Goal: Navigation & Orientation: Find specific page/section

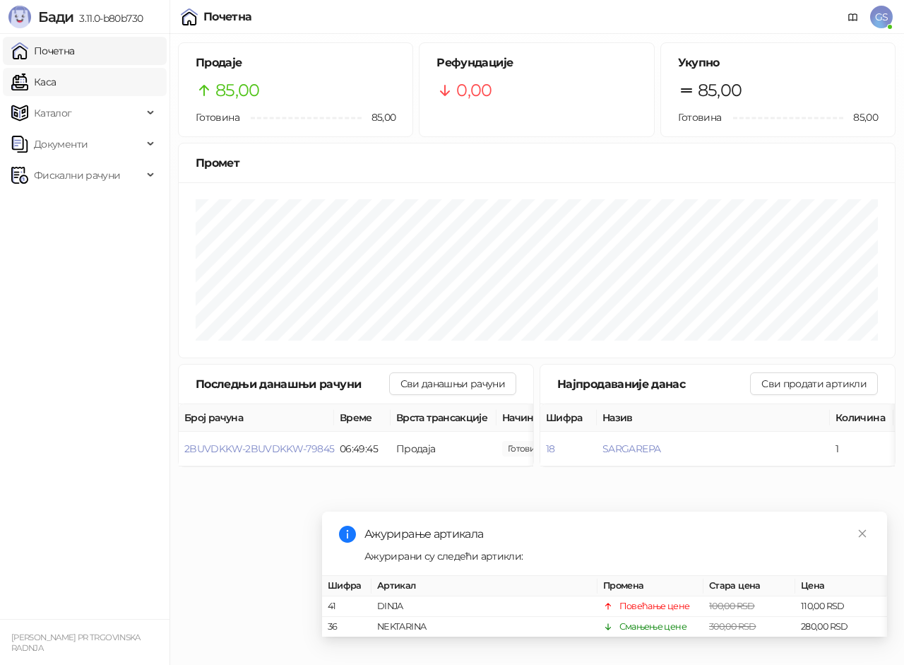
click at [56, 79] on link "Каса" at bounding box center [33, 82] width 44 height 28
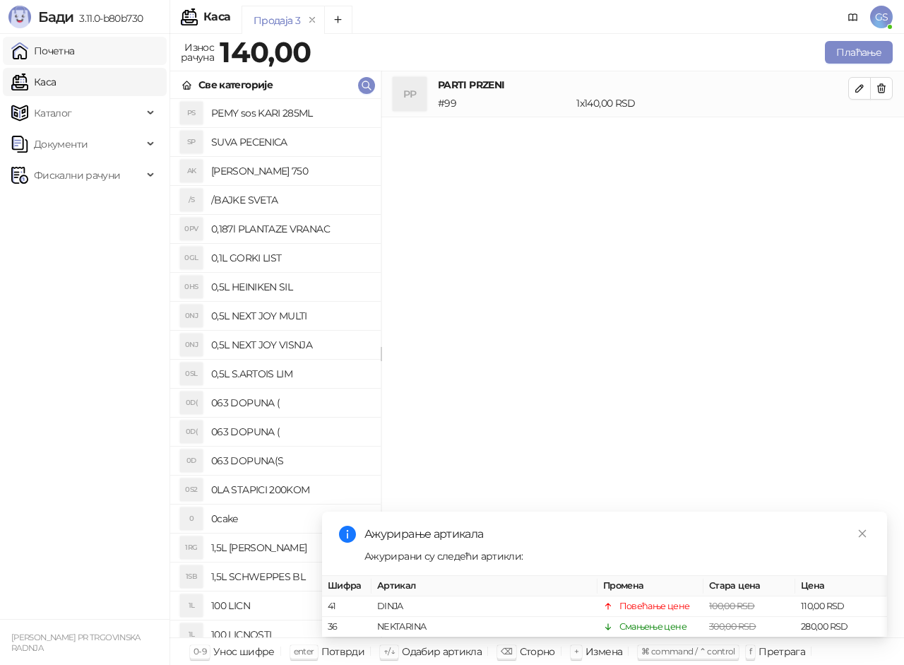
click at [75, 50] on link "Почетна" at bounding box center [43, 51] width 64 height 28
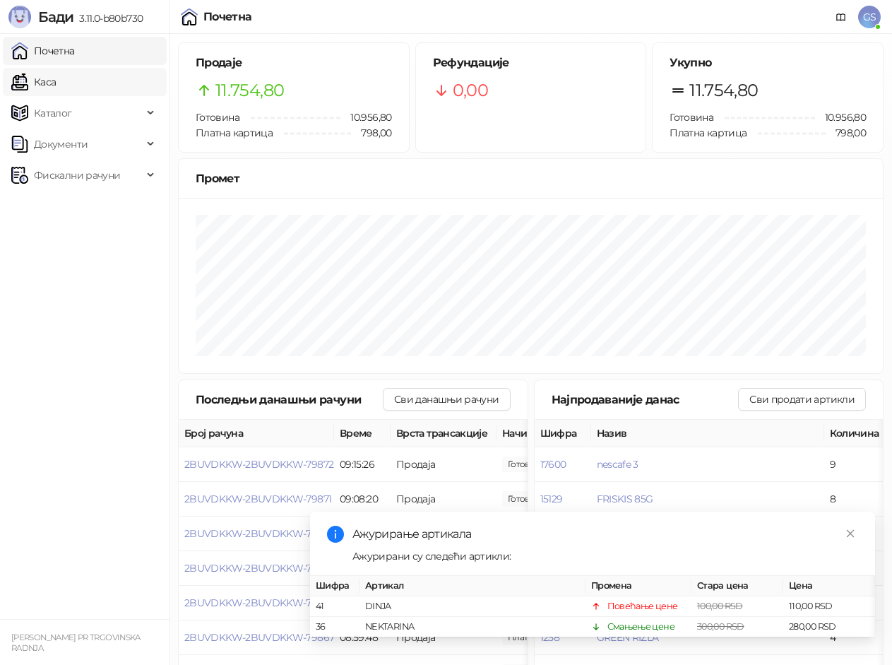
click at [56, 94] on link "Каса" at bounding box center [33, 82] width 44 height 28
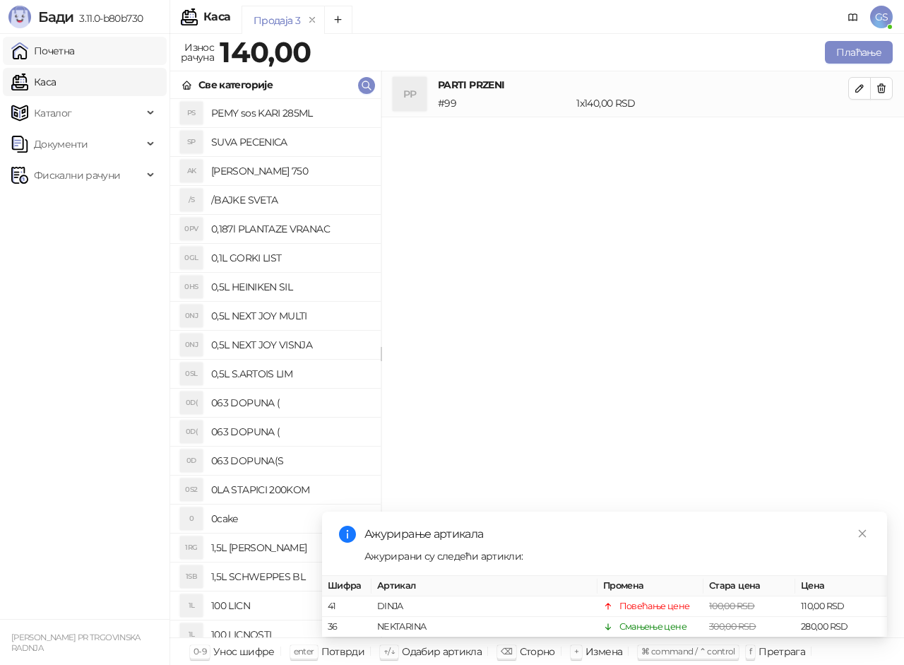
click at [75, 55] on link "Почетна" at bounding box center [43, 51] width 64 height 28
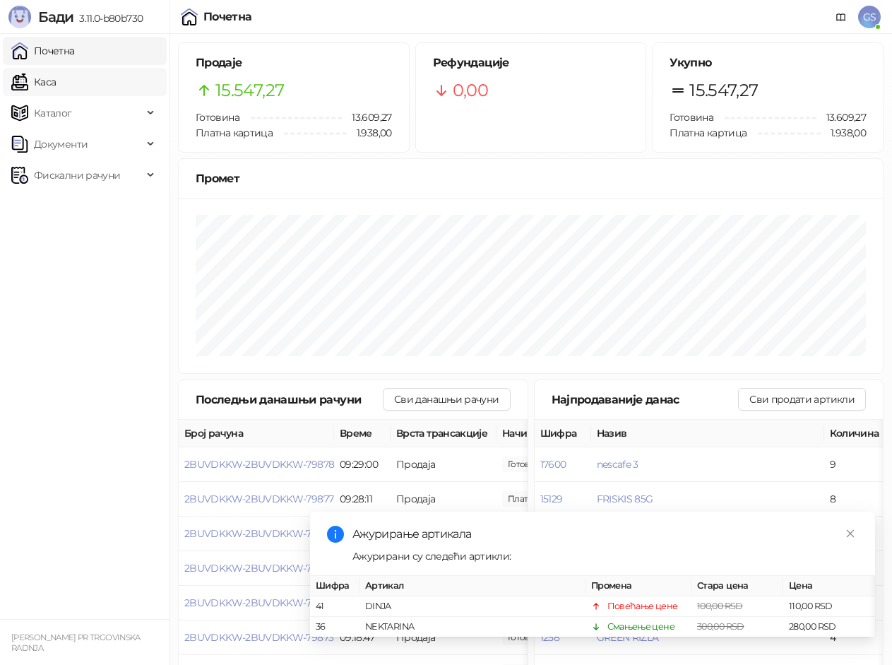
click at [56, 79] on link "Каса" at bounding box center [33, 82] width 44 height 28
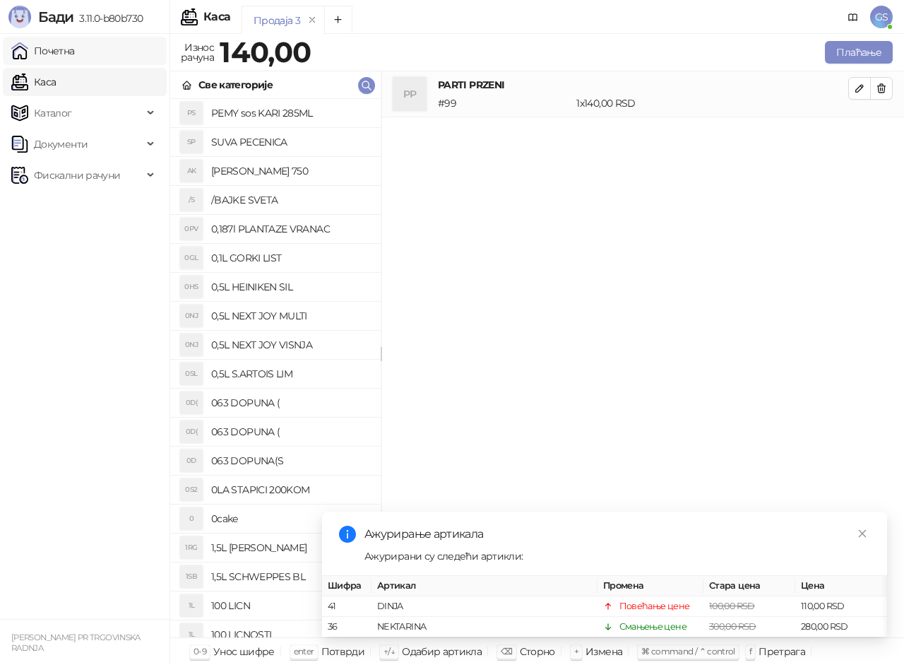
click at [75, 54] on link "Почетна" at bounding box center [43, 51] width 64 height 28
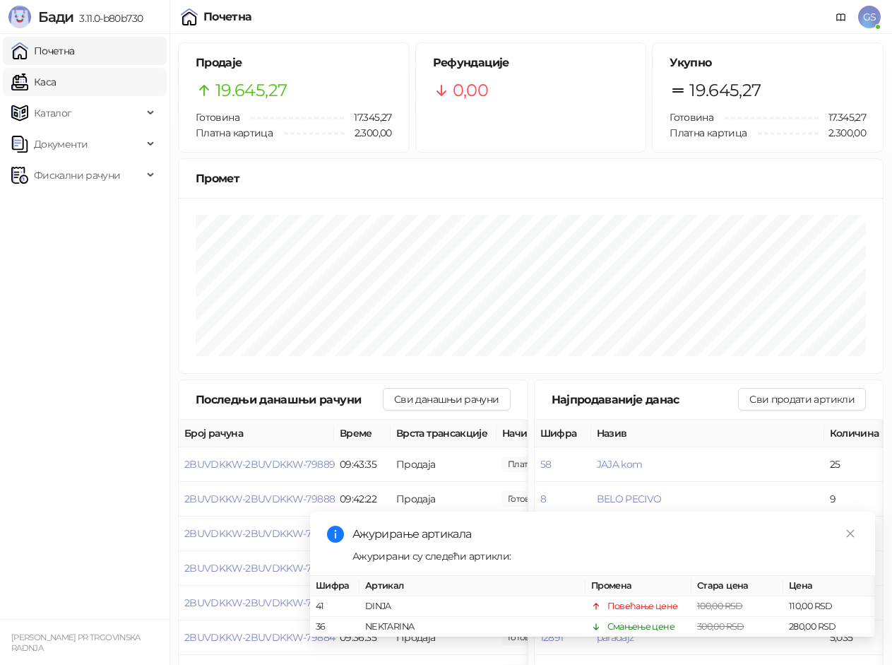
click at [49, 85] on link "Каса" at bounding box center [33, 82] width 44 height 28
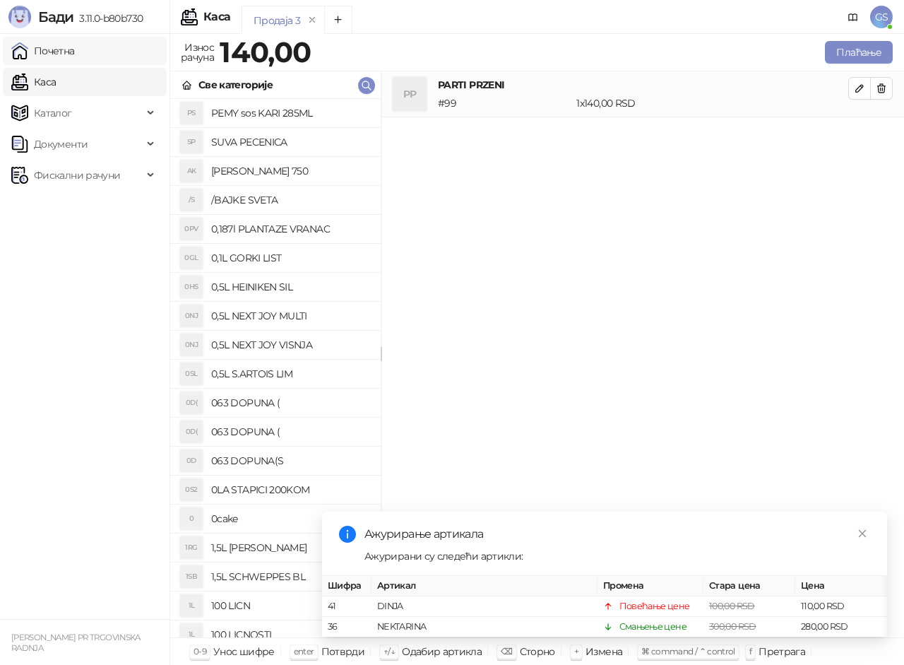
click at [67, 53] on link "Почетна" at bounding box center [43, 51] width 64 height 28
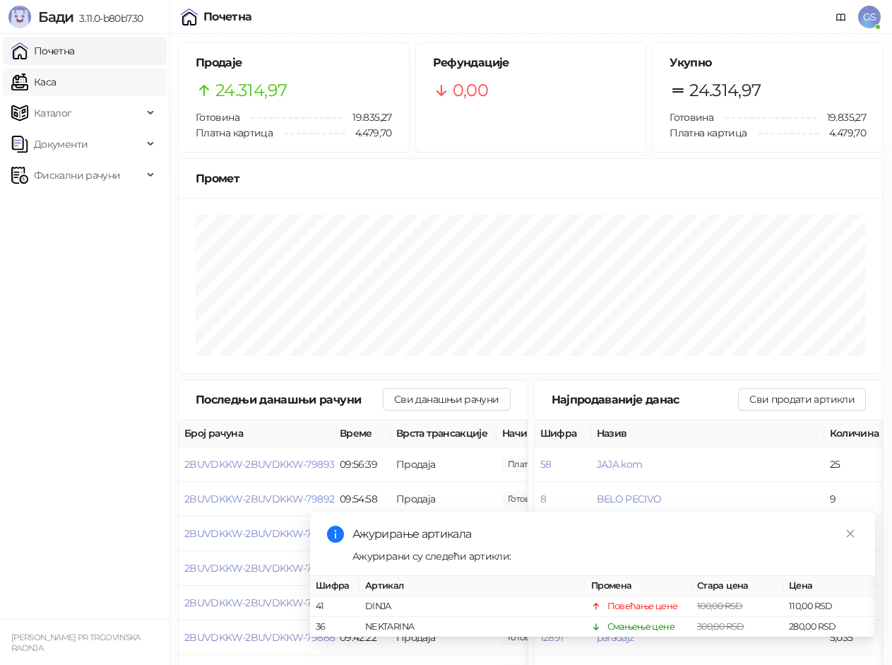
click at [56, 88] on link "Каса" at bounding box center [33, 82] width 44 height 28
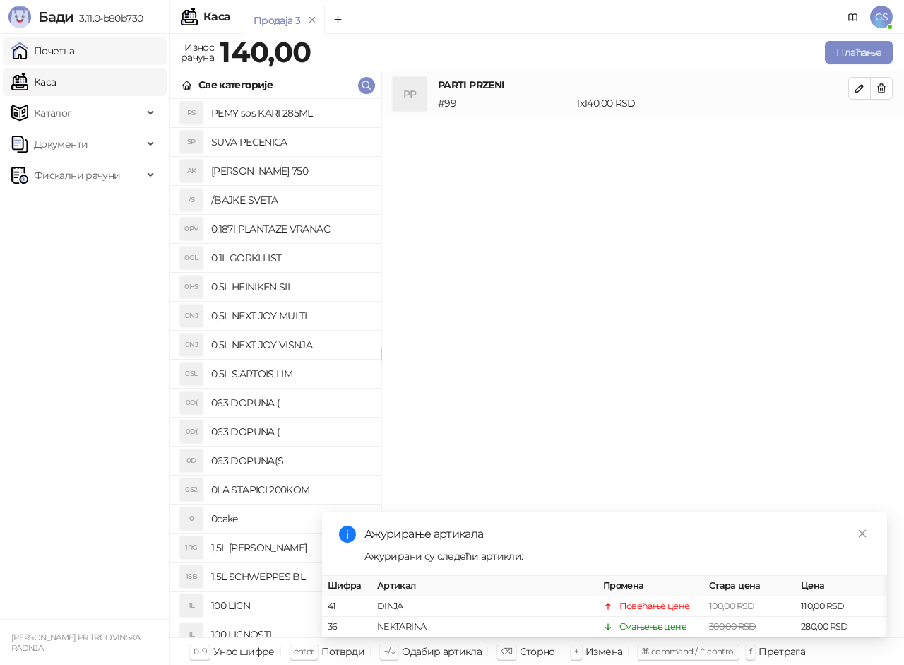
click at [75, 51] on link "Почетна" at bounding box center [43, 51] width 64 height 28
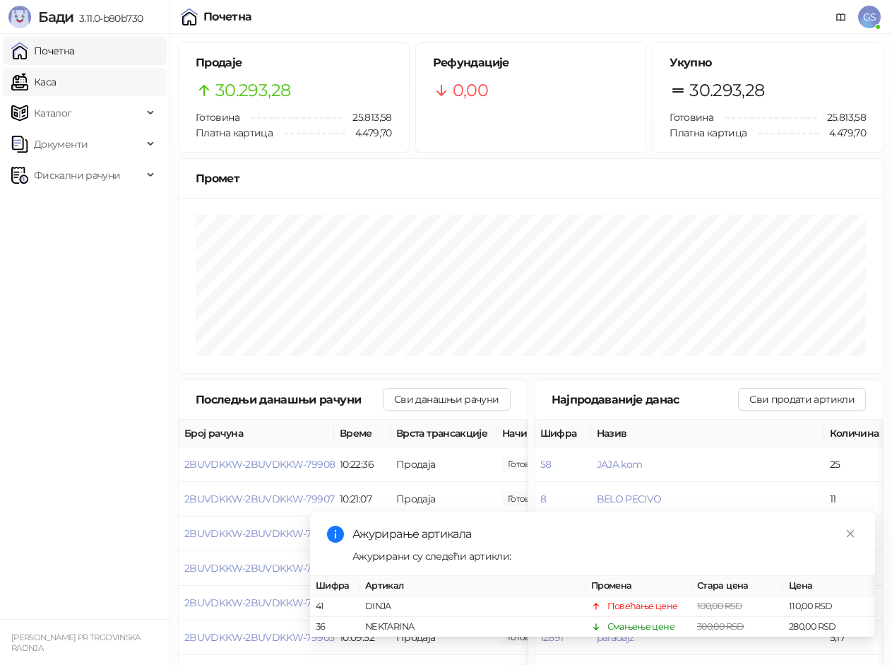
click at [56, 88] on link "Каса" at bounding box center [33, 82] width 44 height 28
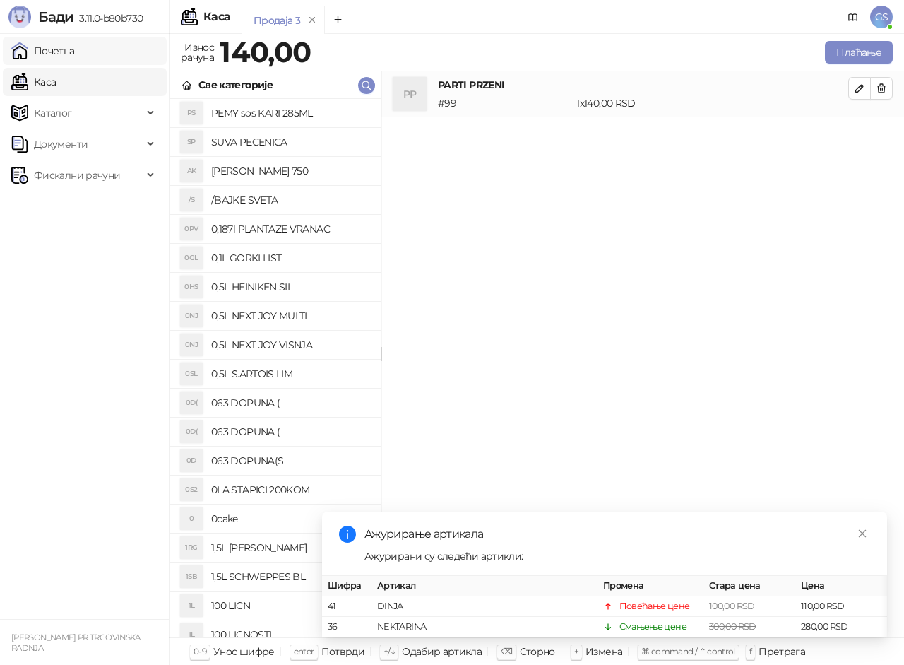
click at [75, 50] on link "Почетна" at bounding box center [43, 51] width 64 height 28
